Goal: Task Accomplishment & Management: Manage account settings

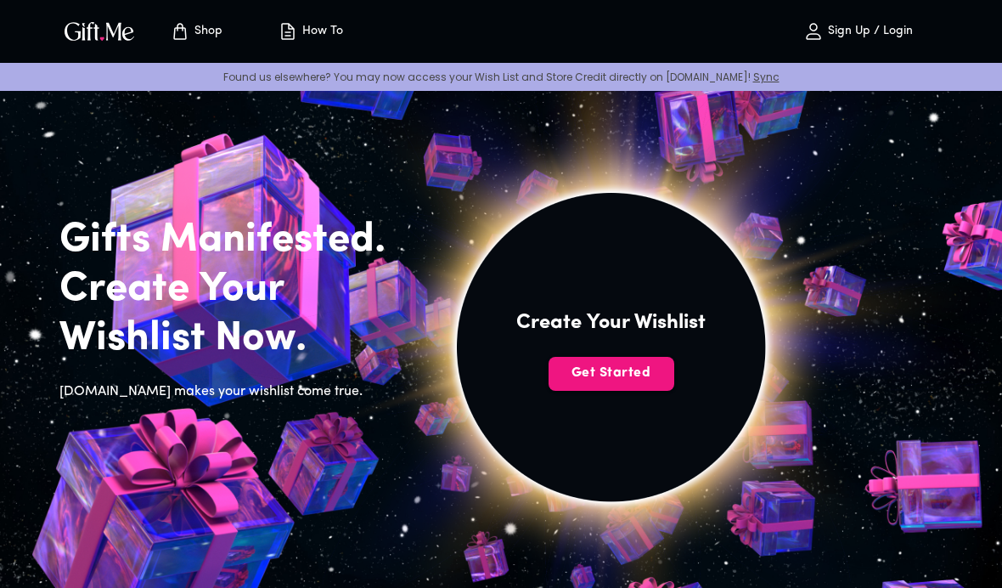
click at [614, 388] on button "Get Started" at bounding box center [611, 374] width 126 height 34
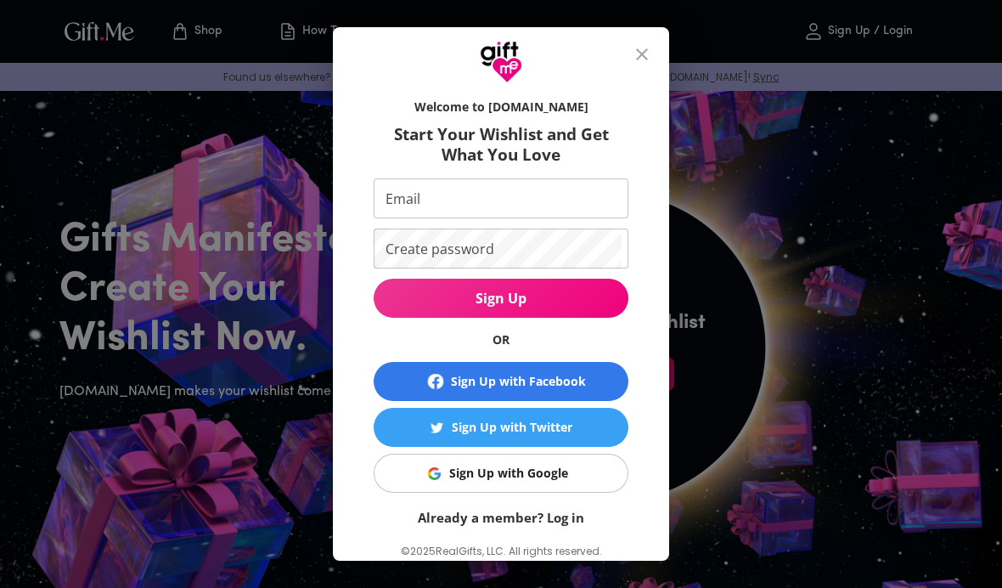
click at [548, 488] on button "Sign Up with Google" at bounding box center [501, 472] width 255 height 39
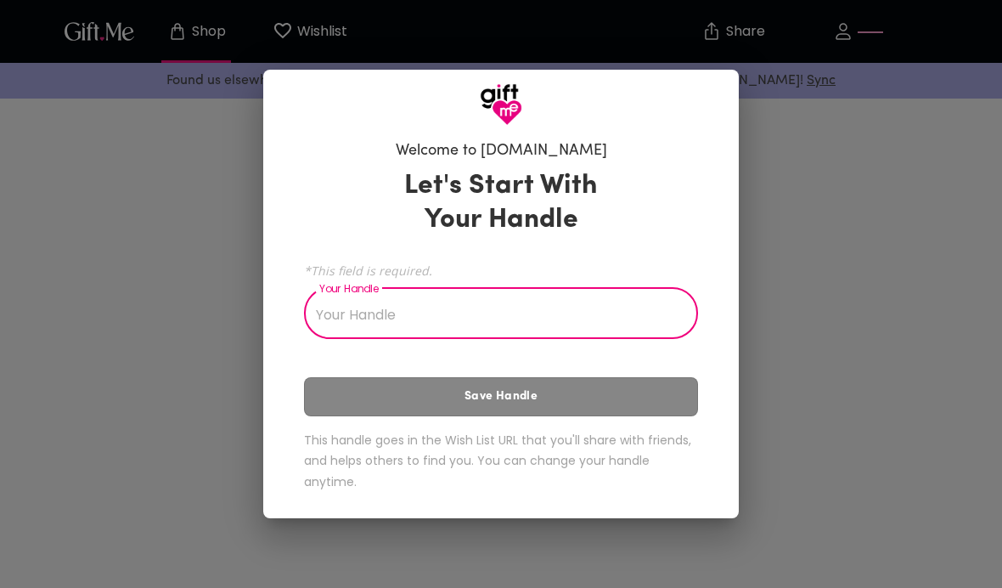
click at [588, 324] on input "Your Handle" at bounding box center [491, 315] width 375 height 48
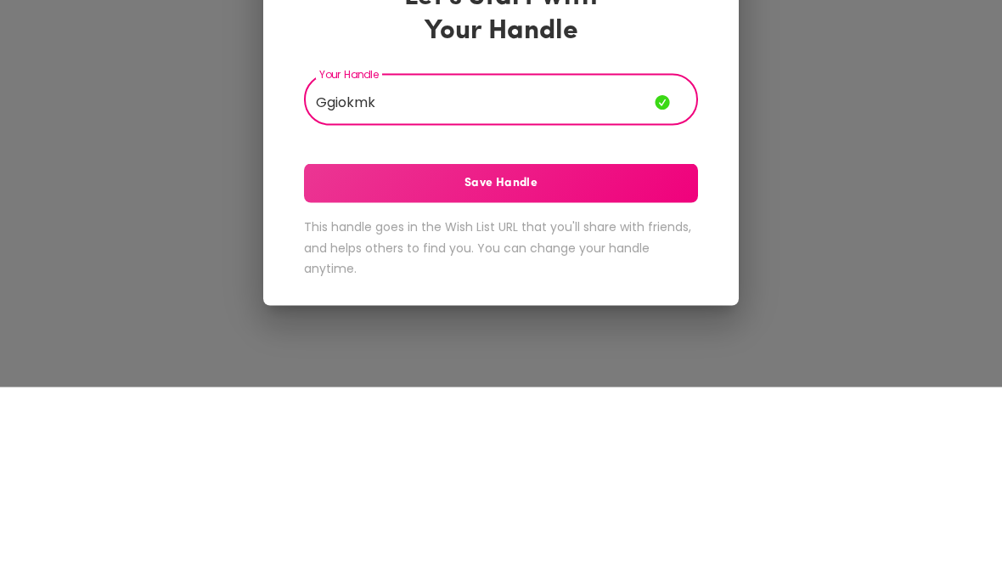
type input "Ggiokmk"
click at [633, 364] on button "Save Handle" at bounding box center [501, 383] width 394 height 39
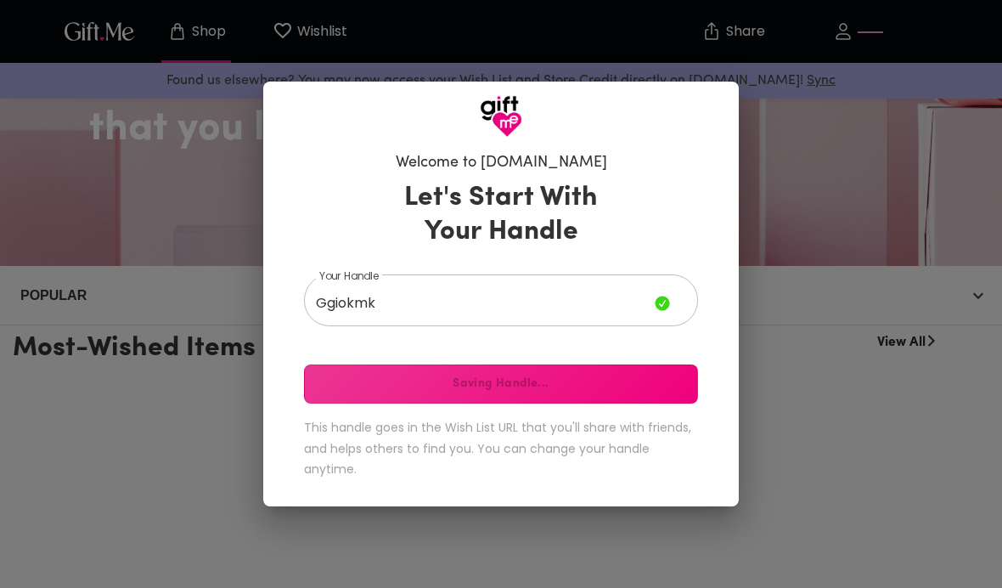
click at [822, 413] on div "Welcome to Gift.me Let's Start With Your Handle Your Handle Ggiokmk Your Handle…" at bounding box center [501, 294] width 1002 height 588
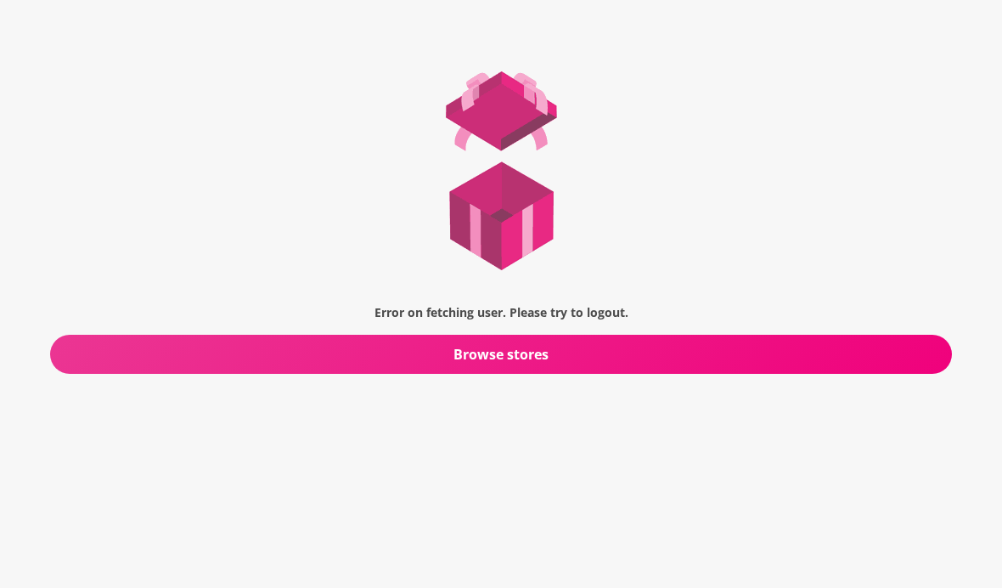
click at [769, 345] on span "Browse stores" at bounding box center [501, 354] width 902 height 19
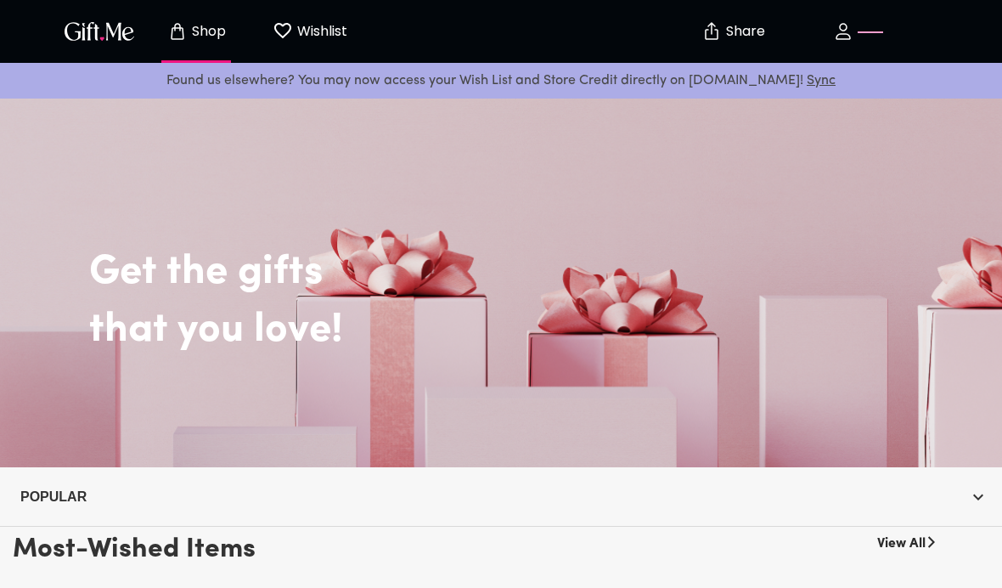
click at [886, 37] on span "button" at bounding box center [857, 31] width 149 height 20
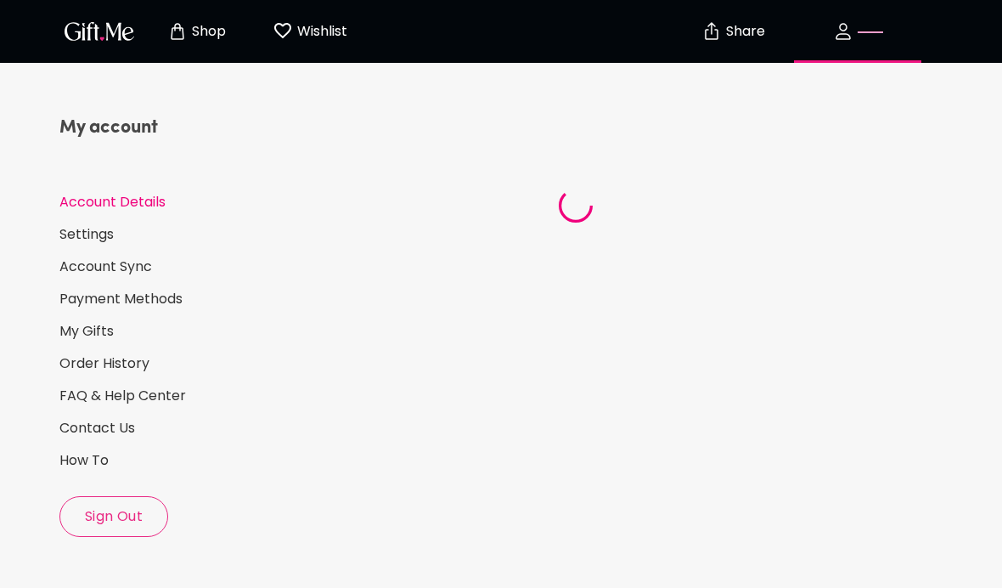
click at [897, 20] on button "button" at bounding box center [858, 31] width 170 height 54
select select "US"
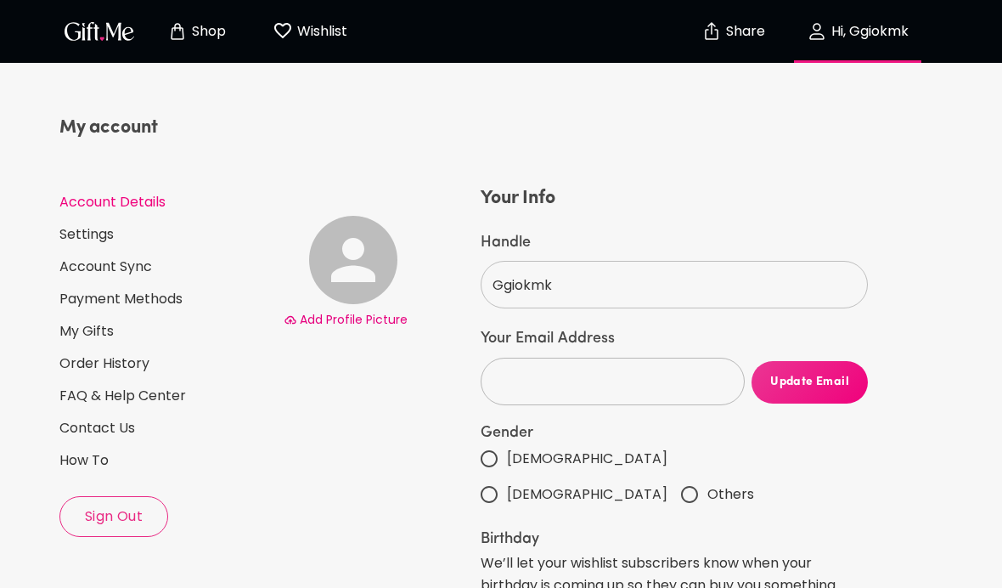
click at [897, 27] on p "Hi, Ggiokmk" at bounding box center [868, 32] width 82 height 14
click at [132, 36] on img "button" at bounding box center [99, 31] width 76 height 25
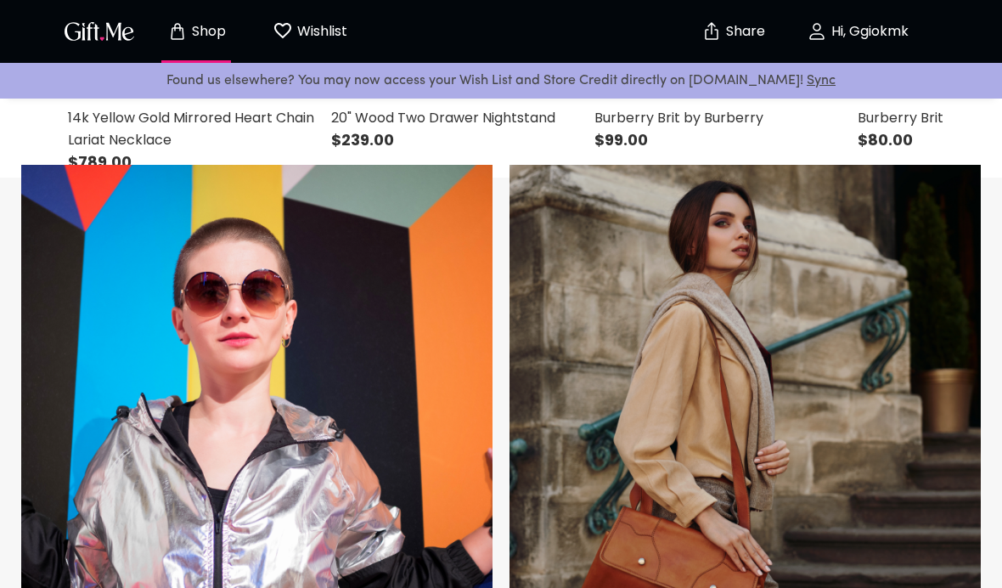
scroll to position [850, 0]
